Goal: Task Accomplishment & Management: Manage account settings

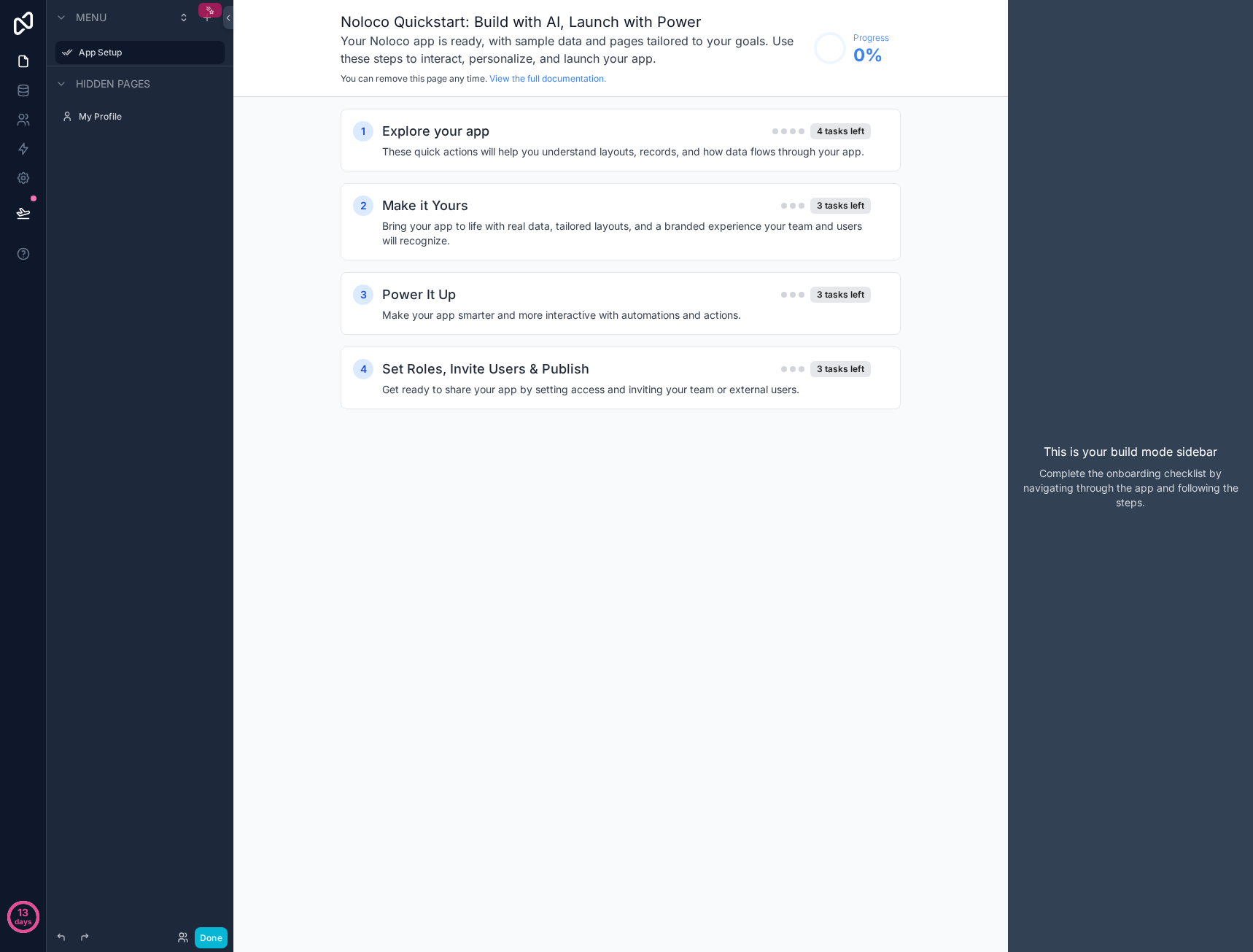
click at [214, 11] on icon "scrollable content" at bounding box center [210, 10] width 11 height 11
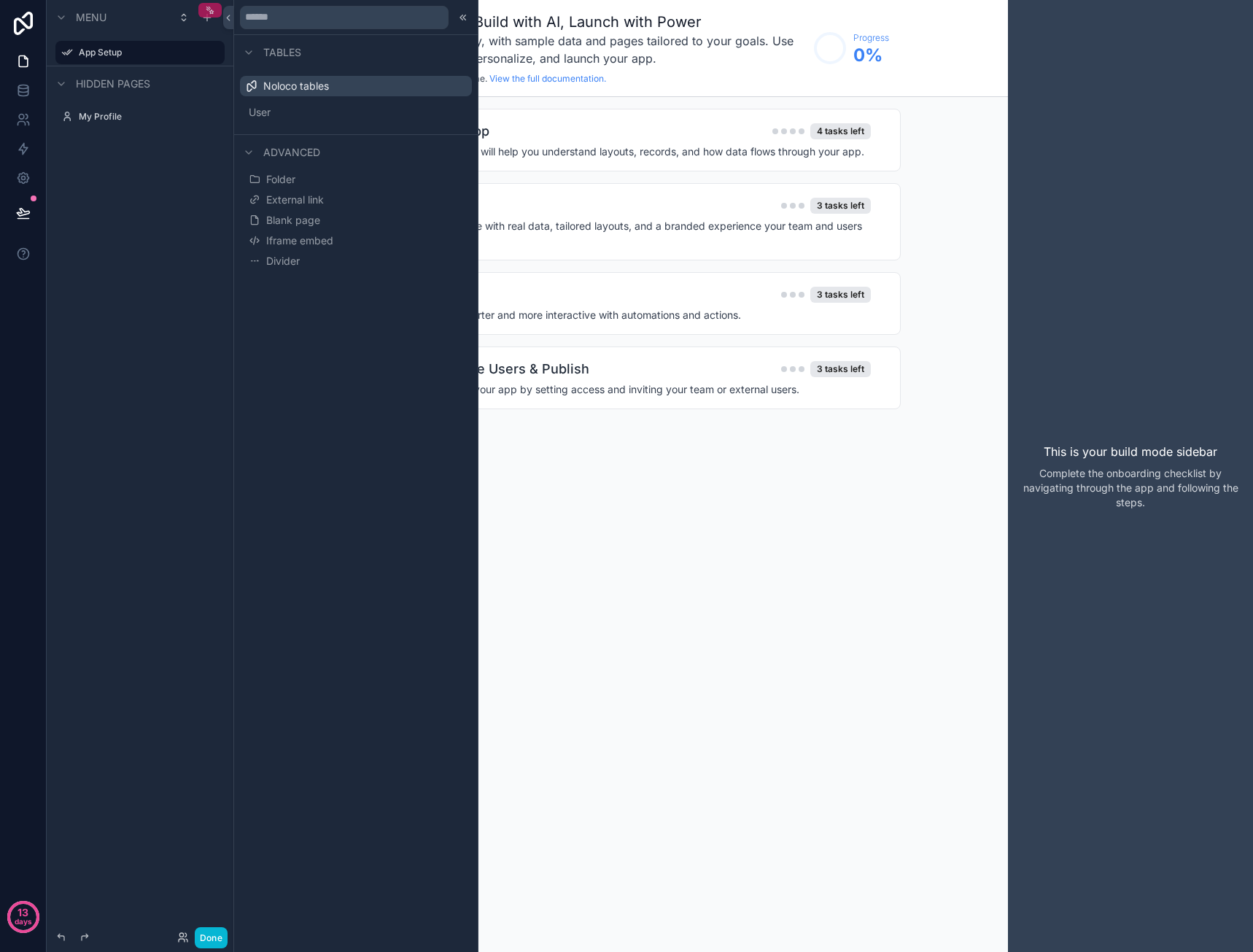
click at [214, 11] on icon "scrollable content" at bounding box center [210, 10] width 11 height 11
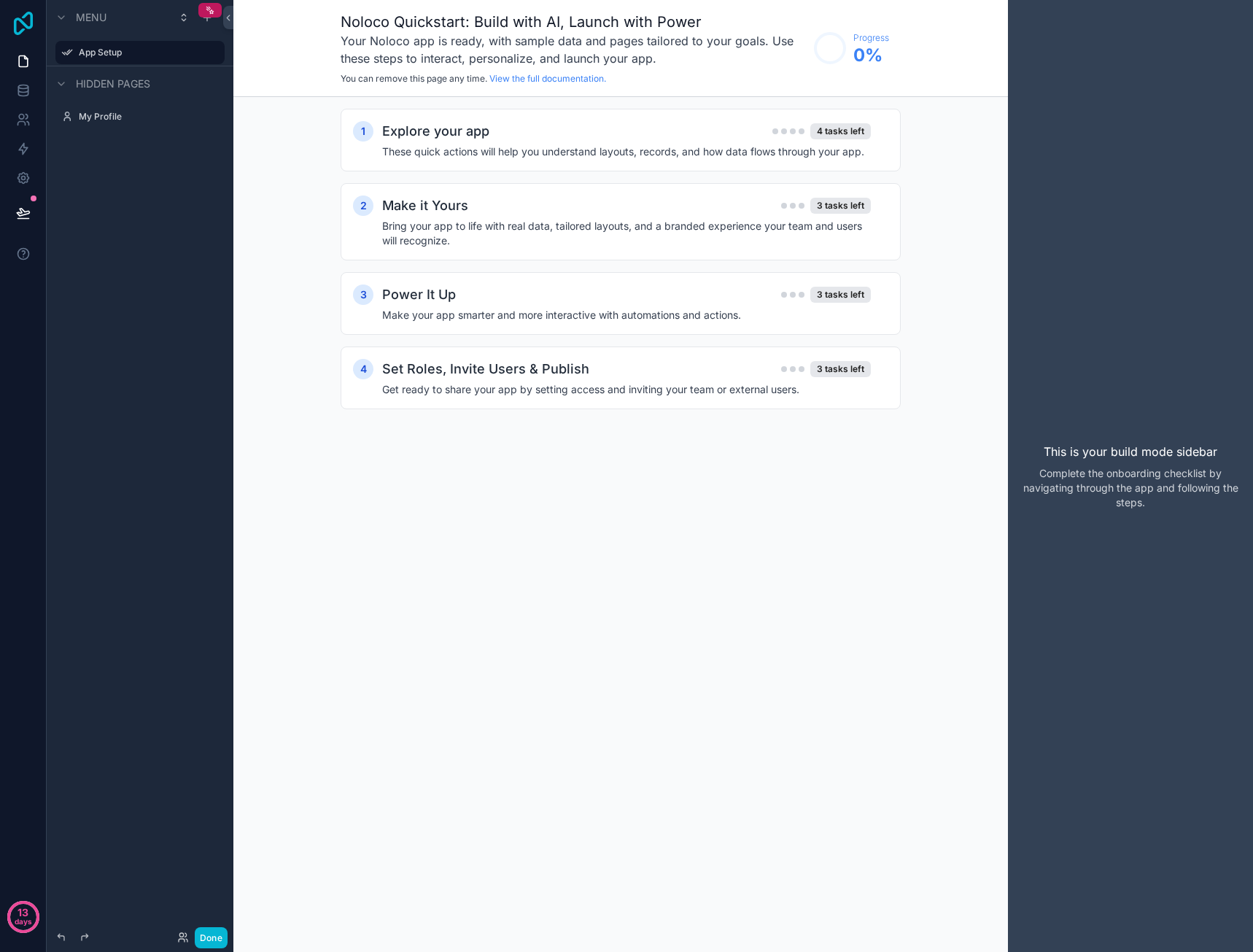
click at [34, 22] on icon at bounding box center [23, 23] width 29 height 23
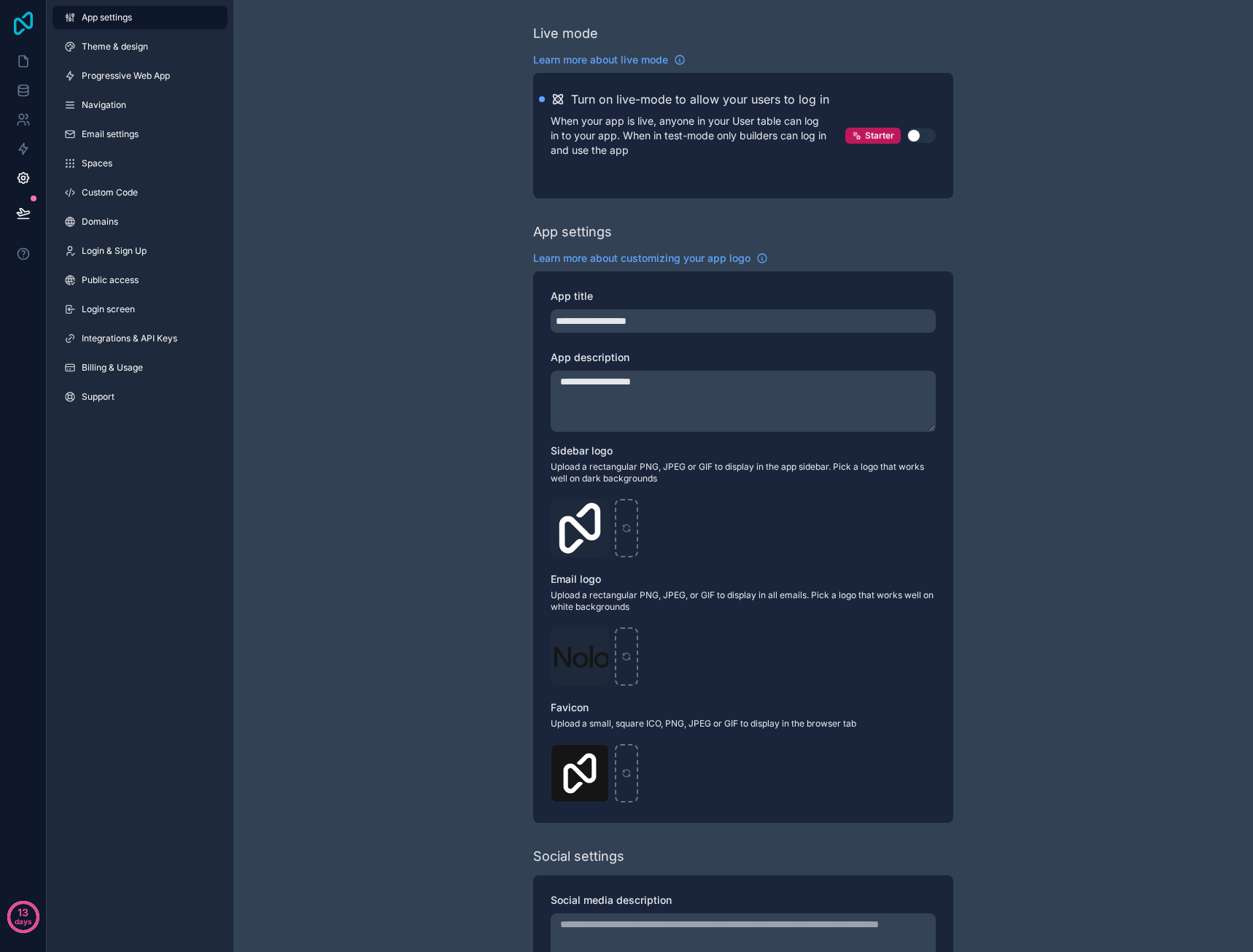
click at [17, 21] on icon at bounding box center [23, 23] width 29 height 23
